Goal: Task Accomplishment & Management: Complete application form

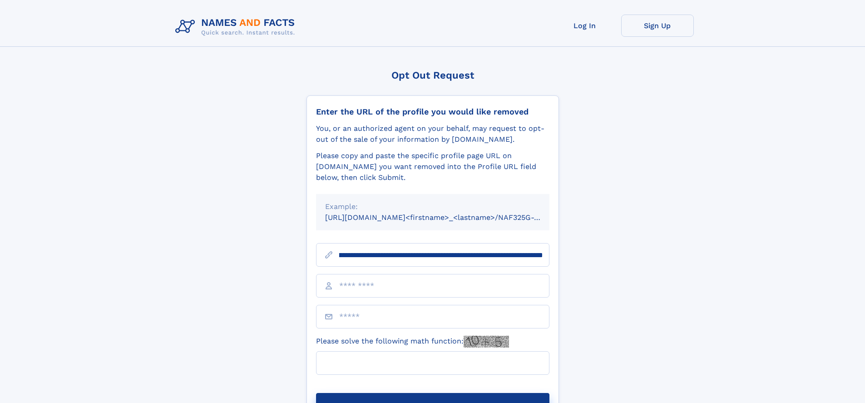
scroll to position [0, 124]
type input "**********"
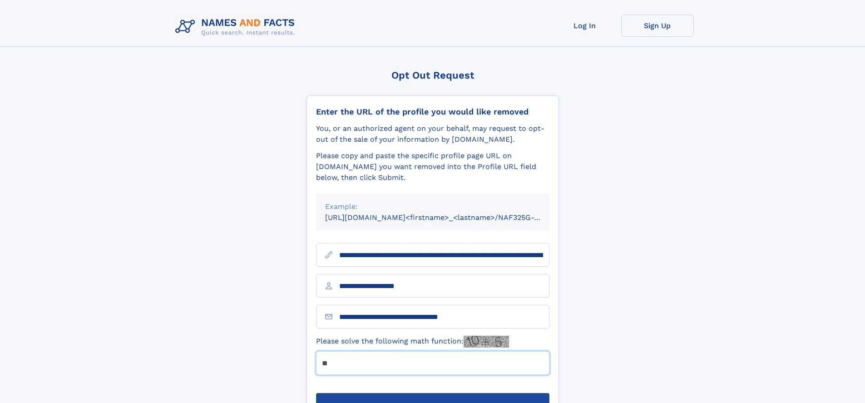
type input "**"
click at [432, 393] on button "Submit Opt Out Request" at bounding box center [432, 407] width 233 height 29
